Goal: Communication & Community: Participate in discussion

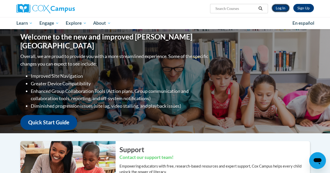
click at [281, 9] on link "Log In" at bounding box center [280, 8] width 18 height 8
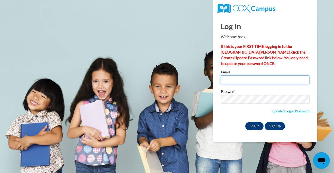
type input "jjones1@atlantaspeechschool.org"
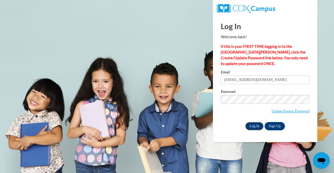
click at [254, 126] on input "Log In" at bounding box center [254, 126] width 18 height 8
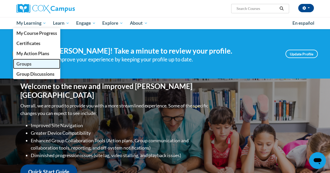
click at [25, 65] on span "Groups" at bounding box center [23, 63] width 15 height 5
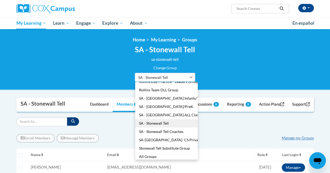
scroll to position [34, 0]
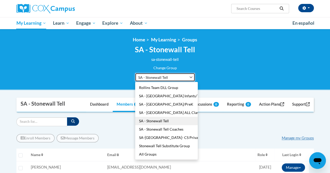
drag, startPoint x: 192, startPoint y: 77, endPoint x: 200, endPoint y: 87, distance: 12.2
click at [195, 82] on div "SA - Stonewall Tell GA: DLL YLJ Cohort 1-Fall 2022 GA: LJFA-Atlanta-Kids Time L…" at bounding box center [165, 77] width 60 height 9
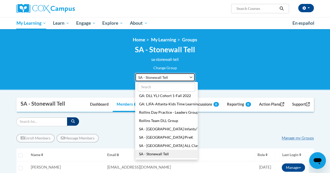
scroll to position [0, 0]
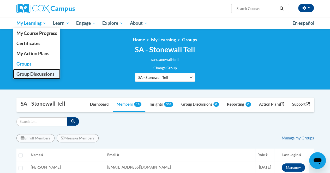
click at [21, 77] on span "Group Discussions" at bounding box center [35, 73] width 38 height 5
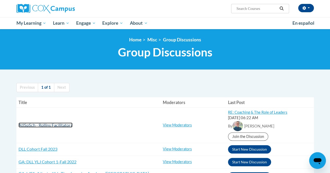
click at [42, 125] on span "AtlSpSch - Rollins Facilitators" at bounding box center [46, 125] width 54 height 5
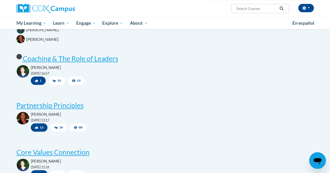
scroll to position [73, 0]
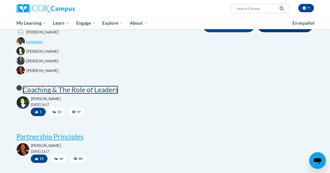
click at [79, 87] on post "Coaching & The Role of Leaders" at bounding box center [70, 90] width 95 height 8
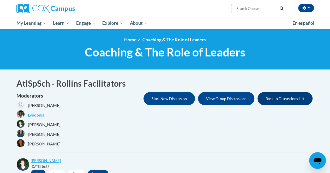
click at [113, 113] on div "Moderators Ashley Montgomery Lyndonia Maggie Deaton Shonta Lyons Karensa Harris…" at bounding box center [164, 120] width 297 height 57
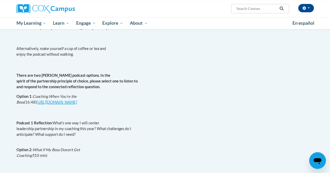
scroll to position [240, 0]
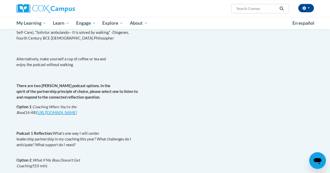
click at [193, 96] on p "There are two [PERSON_NAME] podcast options. In the spirit of the partnership p…" at bounding box center [162, 91] width 293 height 17
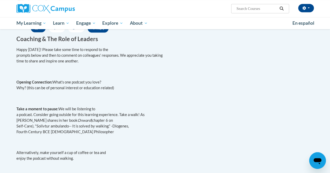
scroll to position [156, 0]
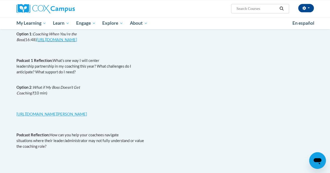
scroll to position [302, 0]
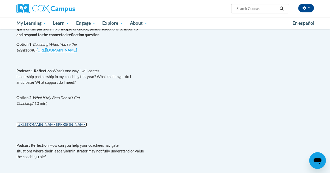
click at [87, 125] on link "[URL][DOMAIN_NAME][PERSON_NAME]" at bounding box center [51, 125] width 70 height 4
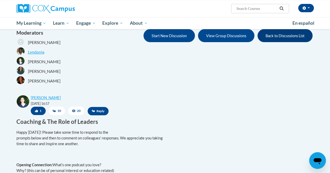
scroll to position [67, 0]
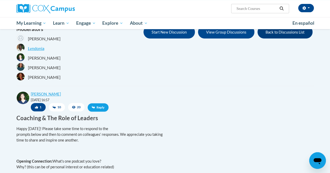
click at [99, 107] on span "Reply" at bounding box center [98, 107] width 21 height 8
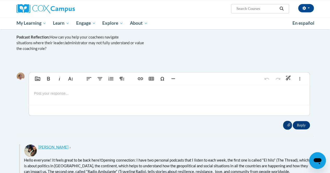
scroll to position [412, 0]
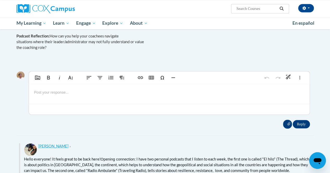
click at [57, 91] on p at bounding box center [169, 92] width 270 height 6
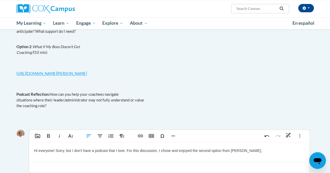
scroll to position [350, 0]
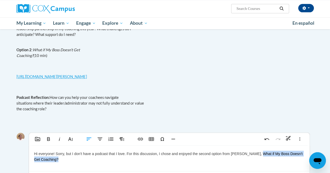
drag, startPoint x: 254, startPoint y: 154, endPoint x: 256, endPoint y: 157, distance: 3.5
click at [256, 157] on p "Hi everyone! Sorry, but I don't have a podcast that I love. For this discussion…" at bounding box center [169, 157] width 270 height 12
click at [58, 138] on icon "button" at bounding box center [59, 139] width 6 height 6
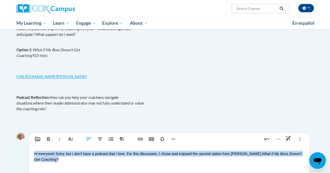
click at [52, 162] on p "Hi everyone! Sorry, but I don't have a podcast that I love. For this discussion…" at bounding box center [169, 157] width 270 height 12
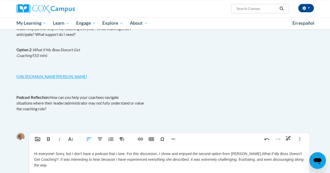
click at [80, 159] on em "What if My Boss Doesn't Get Coaching?. It was interesting to hear because I hav…" at bounding box center [168, 160] width 269 height 16
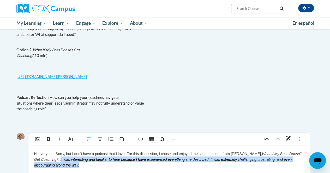
drag, startPoint x: 53, startPoint y: 160, endPoint x: 82, endPoint y: 167, distance: 29.2
click at [82, 167] on p "Hi everyone! Sorry, but I don't have a podcast that I love. For this discussion…" at bounding box center [169, 159] width 270 height 17
click at [59, 140] on icon "button" at bounding box center [59, 139] width 1 height 4
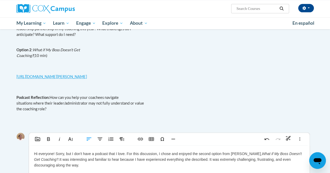
click at [81, 166] on p "Hi everyone! Sorry, but I don't have a podcast that I love. For this discussion…" at bounding box center [169, 159] width 270 height 17
click at [137, 159] on p "Hi everyone! Sorry, but I don't have a podcast that I love. For this discussion…" at bounding box center [169, 159] width 270 height 17
click at [121, 161] on p "Hi everyone! Sorry, but I don't have a podcast that I love. For this discussion…" at bounding box center [169, 159] width 270 height 17
click at [128, 160] on p "Hi everyone! Sorry, but I don't have a podcast that I love. For this discussion…" at bounding box center [169, 159] width 270 height 17
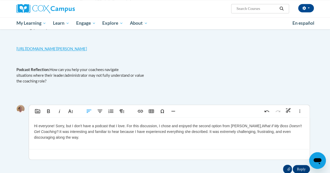
scroll to position [380, 0]
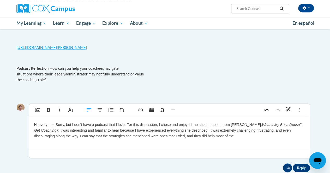
click at [235, 136] on p "Hi everyone! Sorry, but I don't have a podcast that I love. For this discussion…" at bounding box center [169, 130] width 270 height 17
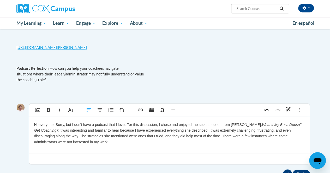
click at [110, 143] on p "Hi everyone! Sorry, but I don't have a podcast that I love. For this discussion…" at bounding box center [169, 133] width 270 height 23
type textarea "<p>Hi everyone! Sorry, but I don&#39;t have a podcast that I love. For this dis…"
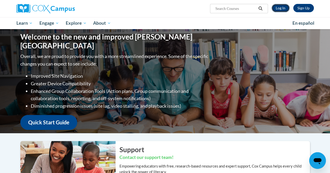
click at [280, 7] on link "Log In" at bounding box center [280, 8] width 18 height 8
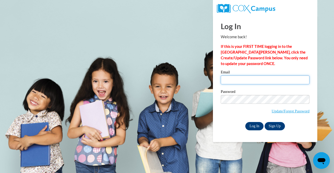
type input "[EMAIL_ADDRESS][DOMAIN_NAME]"
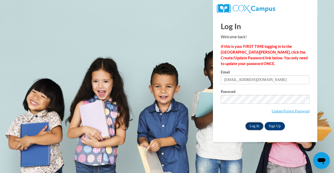
click at [256, 127] on input "Log In" at bounding box center [254, 126] width 18 height 8
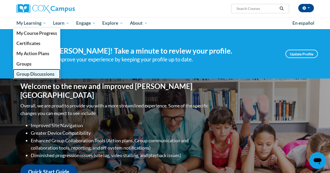
click at [30, 73] on span "Group Discussions" at bounding box center [35, 73] width 38 height 5
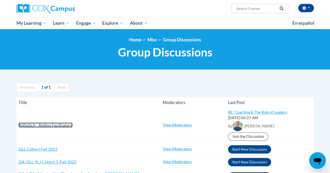
click at [34, 125] on span "AtlSpSch - Rollins Facilitators" at bounding box center [46, 125] width 54 height 5
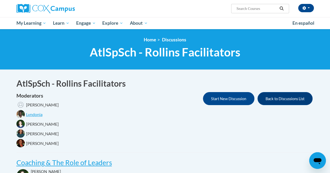
click at [146, 147] on div "Moderators [PERSON_NAME] [PERSON_NAME] [PERSON_NAME] [PERSON_NAME] Start New Di…" at bounding box center [164, 120] width 297 height 57
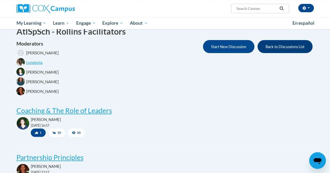
scroll to position [94, 0]
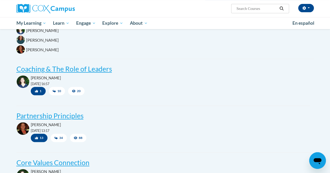
click at [94, 92] on div "[PERSON_NAME] [DATE] 16:57 1 10 20" at bounding box center [162, 85] width 293 height 21
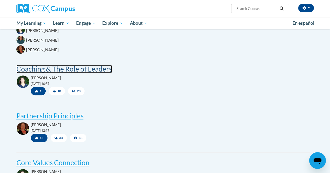
click at [88, 70] on post "Coaching & The Role of Leaders" at bounding box center [63, 69] width 95 height 8
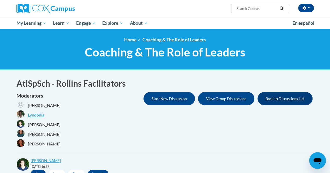
click at [93, 137] on div "Moderators [PERSON_NAME] [PERSON_NAME] [PERSON_NAME] [PERSON_NAME] Start New Di…" at bounding box center [164, 120] width 297 height 57
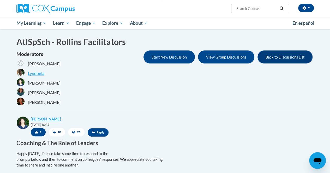
scroll to position [31, 0]
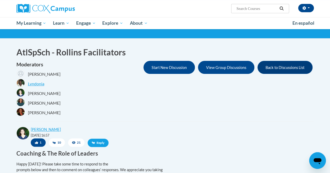
click at [94, 142] on icon at bounding box center [93, 142] width 3 height 3
click at [168, 167] on p "Happy [DATE]! Please take some time to respond to the prompts below and then to…" at bounding box center [162, 170] width 293 height 17
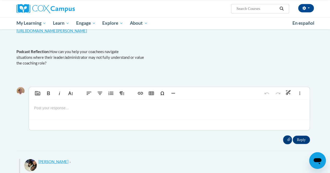
scroll to position [407, 0]
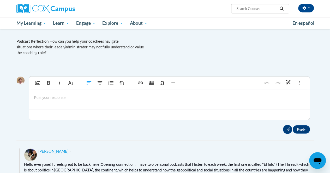
click at [118, 104] on div at bounding box center [169, 99] width 280 height 20
type textarea "<p>I&nbsp;</p>"
